Goal: Information Seeking & Learning: Learn about a topic

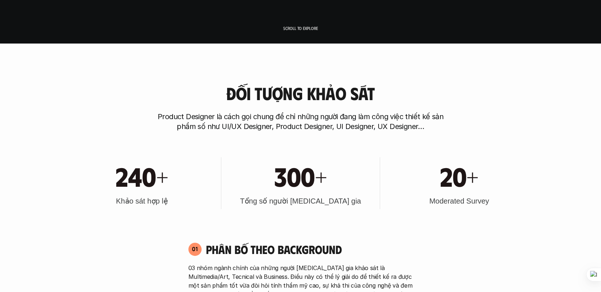
scroll to position [329, 0]
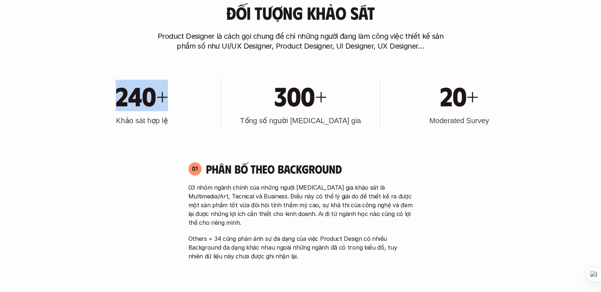
drag, startPoint x: 104, startPoint y: 95, endPoint x: 186, endPoint y: 102, distance: 82.2
click at [186, 102] on div "240+" at bounding box center [142, 95] width 151 height 31
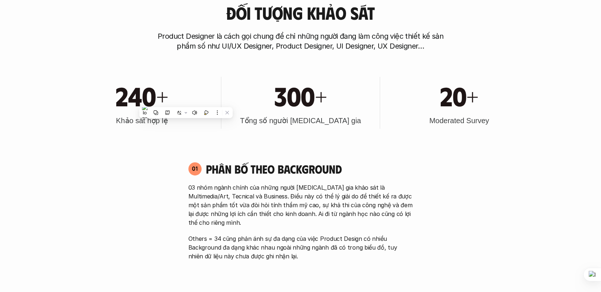
click at [301, 102] on h1 "300+" at bounding box center [300, 95] width 52 height 31
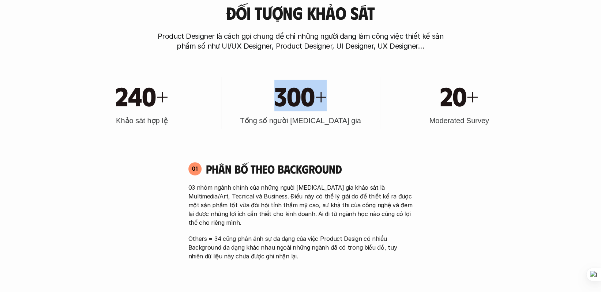
drag, startPoint x: 275, startPoint y: 95, endPoint x: 357, endPoint y: 107, distance: 83.4
click at [357, 107] on div "300+" at bounding box center [300, 95] width 151 height 31
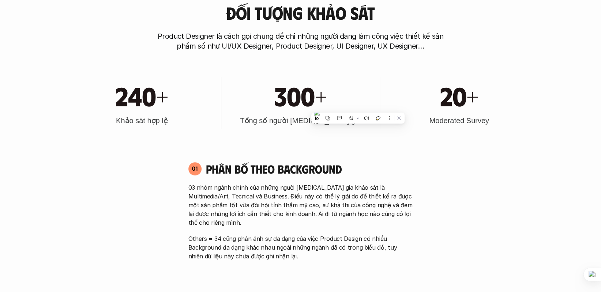
click at [450, 107] on h1 "20+" at bounding box center [459, 95] width 38 height 31
drag, startPoint x: 433, startPoint y: 102, endPoint x: 481, endPoint y: 111, distance: 48.4
click at [481, 111] on div "20+ Moderated Survey" at bounding box center [458, 103] width 151 height 52
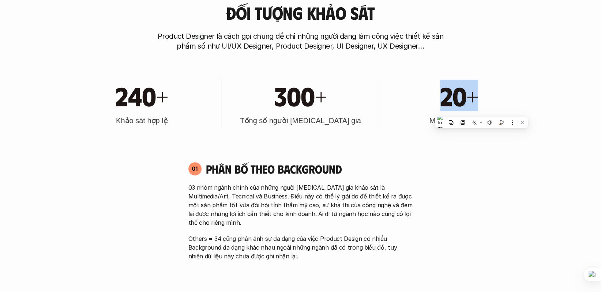
click at [481, 111] on div "20+ Moderated Survey" at bounding box center [458, 103] width 151 height 52
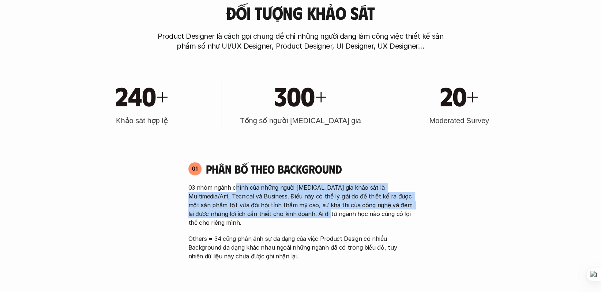
drag, startPoint x: 278, startPoint y: 196, endPoint x: 307, endPoint y: 211, distance: 32.9
click at [307, 211] on div "01 Phân bố theo background 03 nhóm ngành chính của những người [MEDICAL_DATA] g…" at bounding box center [301, 211] width 238 height 99
click at [312, 202] on p "03 nhóm ngành chính của những người [MEDICAL_DATA] gia khảo sát là Multimedia/A…" at bounding box center [300, 205] width 224 height 44
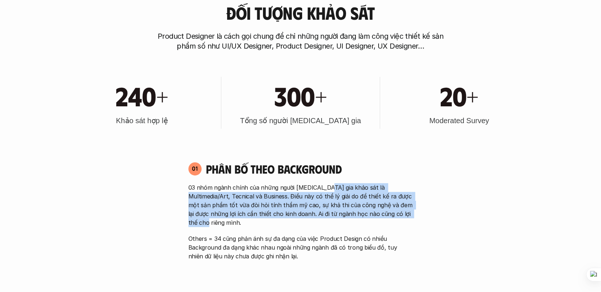
drag, startPoint x: 325, startPoint y: 189, endPoint x: 404, endPoint y: 216, distance: 84.1
click at [404, 216] on p "03 nhóm ngành chính của những người [MEDICAL_DATA] gia khảo sát là Multimedia/A…" at bounding box center [300, 205] width 224 height 44
click at [379, 207] on p "03 nhóm ngành chính của những người [MEDICAL_DATA] gia khảo sát là Multimedia/A…" at bounding box center [300, 205] width 224 height 44
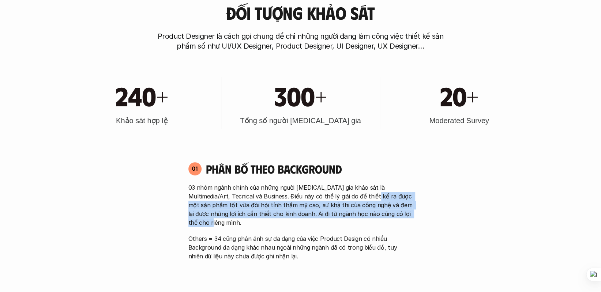
drag, startPoint x: 362, startPoint y: 199, endPoint x: 411, endPoint y: 213, distance: 50.8
click at [411, 213] on p "03 nhóm ngành chính của những người [MEDICAL_DATA] gia khảo sát là Multimedia/A…" at bounding box center [300, 205] width 224 height 44
click at [368, 203] on p "03 nhóm ngành chính của những người [MEDICAL_DATA] gia khảo sát là Multimedia/A…" at bounding box center [300, 205] width 224 height 44
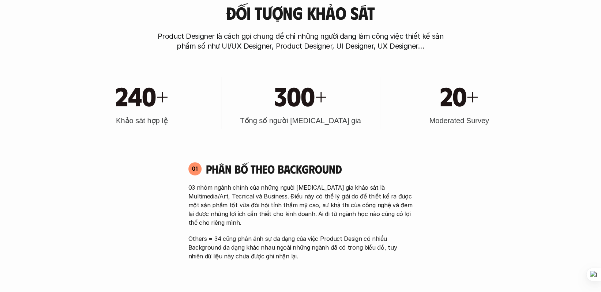
scroll to position [365, 0]
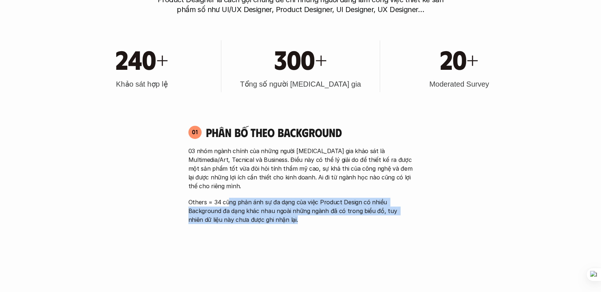
drag, startPoint x: 228, startPoint y: 192, endPoint x: 290, endPoint y: 213, distance: 65.3
click at [290, 213] on p "Others = 34 cũng phản ánh sự đa dạng của việc Product Design có nhiều Backgroun…" at bounding box center [300, 211] width 224 height 26
click at [305, 200] on p "Others = 34 cũng phản ánh sự đa dạng của việc Product Design có nhiều Backgroun…" at bounding box center [300, 211] width 224 height 26
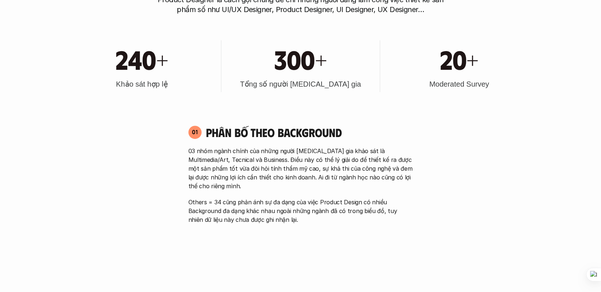
click at [304, 198] on p "Others = 34 cũng phản ánh sự đa dạng của việc Product Design có nhiều Backgroun…" at bounding box center [300, 211] width 224 height 26
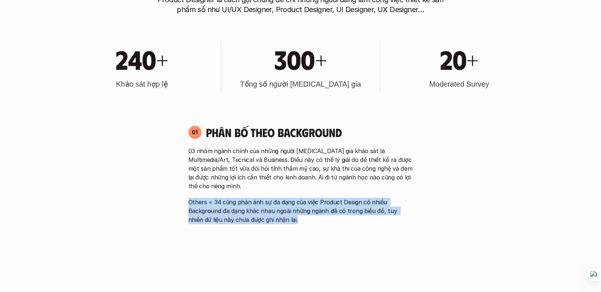
click at [304, 198] on p "Others = 34 cũng phản ánh sự đa dạng của việc Product Design có nhiều Backgroun…" at bounding box center [300, 211] width 224 height 26
click at [310, 198] on p "Others = 34 cũng phản ánh sự đa dạng của việc Product Design có nhiều Backgroun…" at bounding box center [300, 211] width 224 height 26
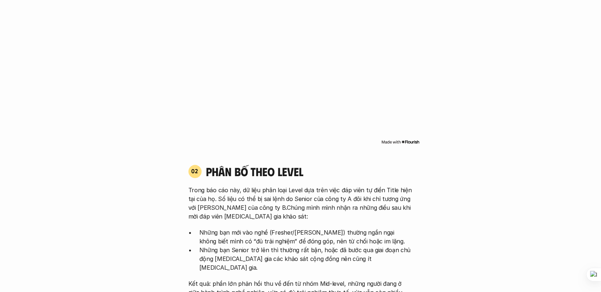
scroll to position [621, 0]
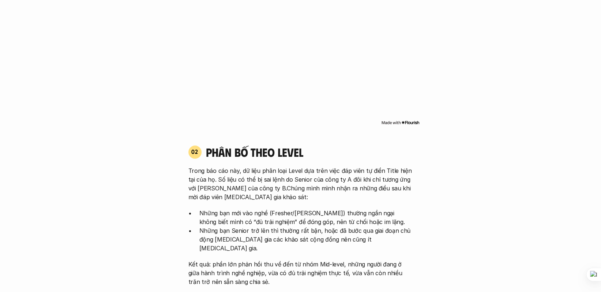
click at [287, 209] on p "Những bạn mới vào nghề (Fresher/[PERSON_NAME]) thường ngần ngại không biết mình…" at bounding box center [305, 218] width 213 height 18
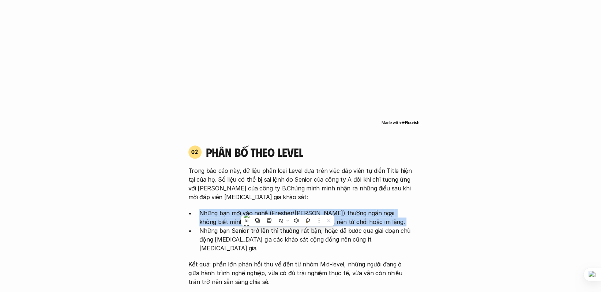
click at [287, 209] on p "Những bạn mới vào nghề (Fresher/[PERSON_NAME]) thường ngần ngại không biết mình…" at bounding box center [305, 218] width 213 height 18
click at [318, 209] on p "Những bạn mới vào nghề (Fresher/[PERSON_NAME]) thường ngần ngại không biết mình…" at bounding box center [305, 218] width 213 height 18
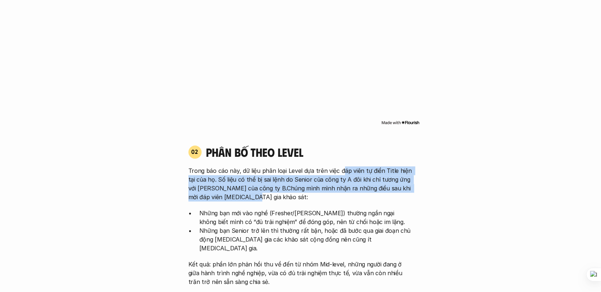
drag, startPoint x: 340, startPoint y: 164, endPoint x: 346, endPoint y: 189, distance: 25.6
click at [346, 189] on p "Trong báo cáo này, dữ liệu phân loại Level dựa trên việc đáp viên tự điền Title…" at bounding box center [300, 183] width 224 height 35
click at [345, 181] on p "Trong báo cáo này, dữ liệu phân loại Level dựa trên việc đáp viên tự điền Title…" at bounding box center [300, 183] width 224 height 35
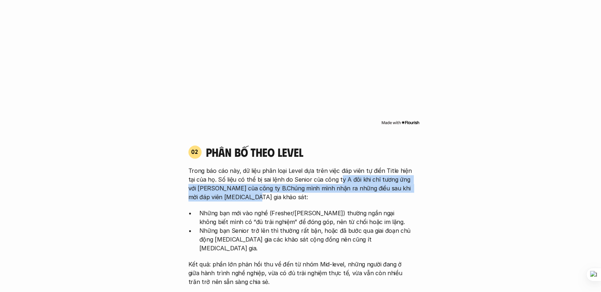
drag, startPoint x: 339, startPoint y: 169, endPoint x: 356, endPoint y: 189, distance: 25.9
click at [356, 189] on p "Trong báo cáo này, dữ liệu phân loại Level dựa trên việc đáp viên tự điền Title…" at bounding box center [300, 183] width 224 height 35
click at [350, 182] on p "Trong báo cáo này, dữ liệu phân loại Level dựa trên việc đáp viên tự điền Title…" at bounding box center [300, 183] width 224 height 35
drag, startPoint x: 332, startPoint y: 174, endPoint x: 334, endPoint y: 186, distance: 12.6
click at [334, 186] on p "Trong báo cáo này, dữ liệu phân loại Level dựa trên việc đáp viên tự điền Title…" at bounding box center [300, 183] width 224 height 35
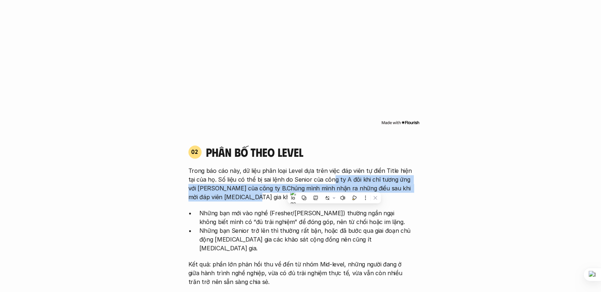
click at [333, 186] on p "Trong báo cáo này, dữ liệu phân loại Level dựa trên việc đáp viên tự điền Title…" at bounding box center [300, 183] width 224 height 35
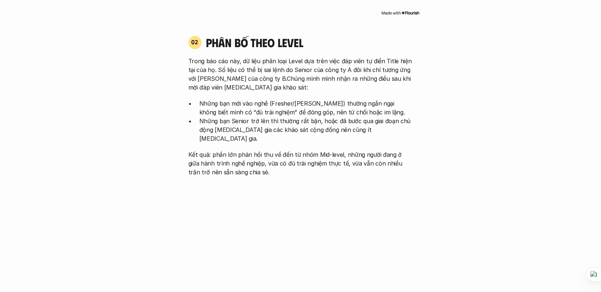
scroll to position [768, 0]
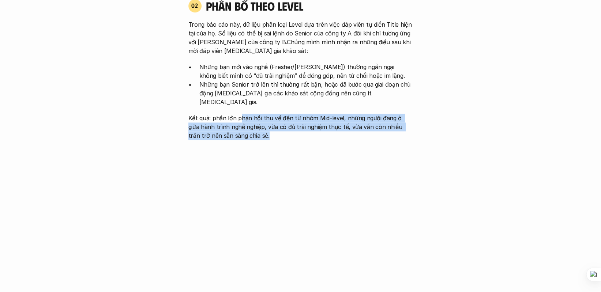
drag, startPoint x: 240, startPoint y: 101, endPoint x: 287, endPoint y: 118, distance: 49.7
click at [287, 118] on p "Kết quả: phần lớn phản hồi thu về đến từ nhóm Mid-level, những người đang ở giữ…" at bounding box center [300, 127] width 224 height 26
click at [298, 114] on p "Kết quả: phần lớn phản hồi thu về đến từ nhóm Mid-level, những người đang ở giữ…" at bounding box center [300, 127] width 224 height 26
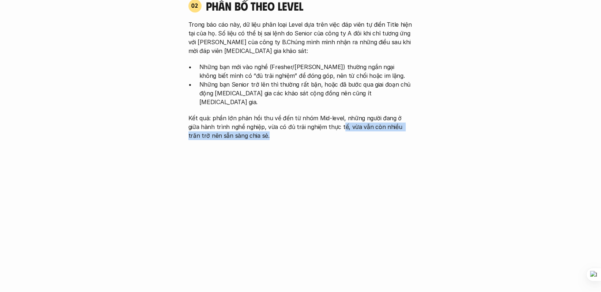
drag, startPoint x: 336, startPoint y: 114, endPoint x: 346, endPoint y: 121, distance: 12.6
click at [346, 121] on p "Kết quả: phần lớn phản hồi thu về đến từ nhóm Mid-level, những người đang ở giữ…" at bounding box center [300, 127] width 224 height 26
click at [360, 114] on p "Kết quả: phần lớn phản hồi thu về đến từ nhóm Mid-level, những người đang ở giữ…" at bounding box center [300, 127] width 224 height 26
click at [364, 114] on p "Kết quả: phần lớn phản hồi thu về đến từ nhóm Mid-level, những người đang ở giữ…" at bounding box center [300, 127] width 224 height 26
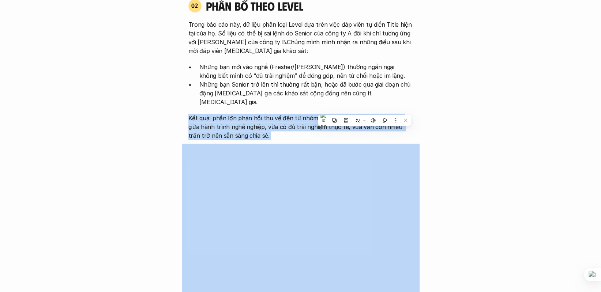
click at [364, 114] on p "Kết quả: phần lớn phản hồi thu về đến từ nhóm Mid-level, những người đang ở giữ…" at bounding box center [300, 127] width 224 height 26
click at [374, 114] on p "Kết quả: phần lớn phản hồi thu về đến từ nhóm Mid-level, những người đang ở giữ…" at bounding box center [300, 127] width 224 height 26
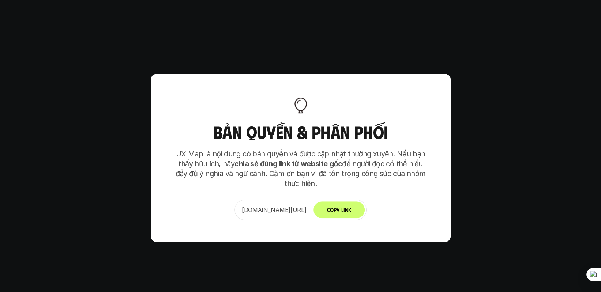
scroll to position [4496, 0]
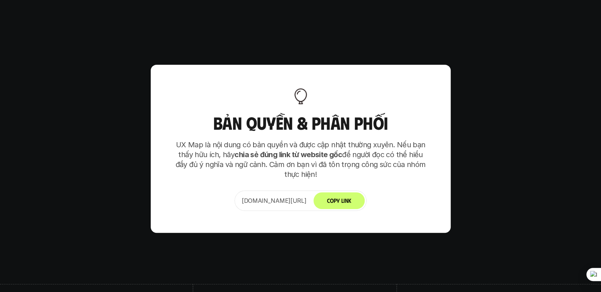
click at [289, 140] on p "UX Map là nội dung có bản quyền và được cập nhật thường xuyên. Nếu bạn thấy hữu…" at bounding box center [301, 159] width 256 height 39
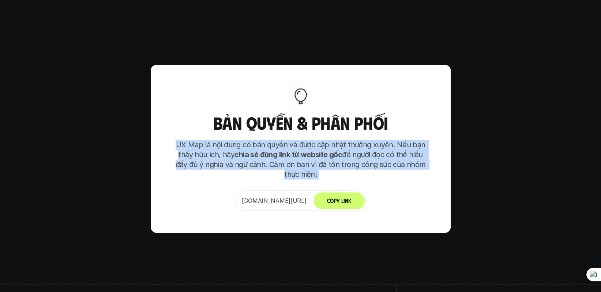
click at [289, 140] on p "UX Map là nội dung có bản quyền và được cập nhật thường xuyên. Nếu bạn thấy hữu…" at bounding box center [301, 159] width 256 height 39
click at [336, 140] on p "UX Map là nội dung có bản quyền và được cập nhật thường xuyên. Nếu bạn thấy hữu…" at bounding box center [301, 159] width 256 height 39
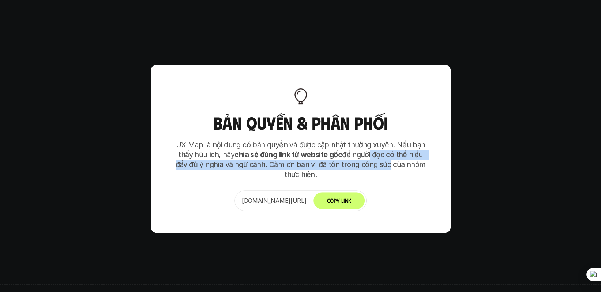
drag, startPoint x: 369, startPoint y: 114, endPoint x: 384, endPoint y: 123, distance: 18.1
click at [384, 140] on p "UX Map là nội dung có bản quyền và được cập nhật thường xuyên. Nếu bạn thấy hữu…" at bounding box center [301, 159] width 256 height 39
